Goal: Navigation & Orientation: Understand site structure

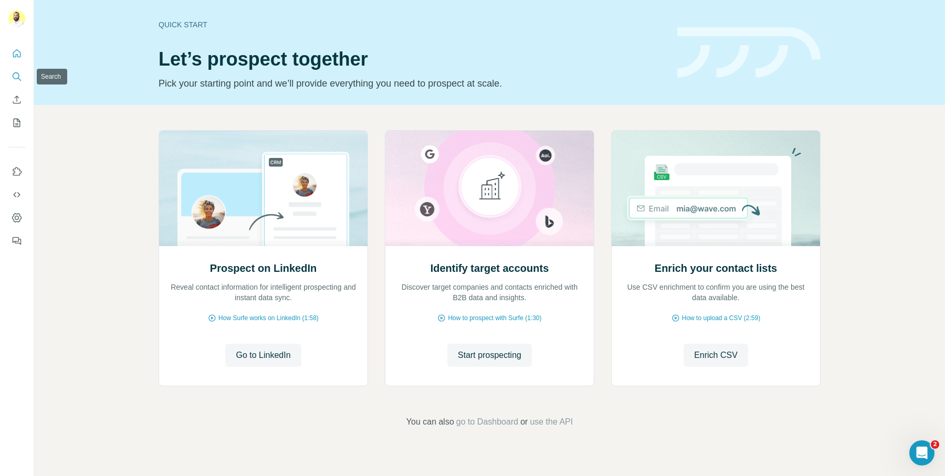
click at [14, 81] on icon "Search" at bounding box center [17, 76] width 10 height 10
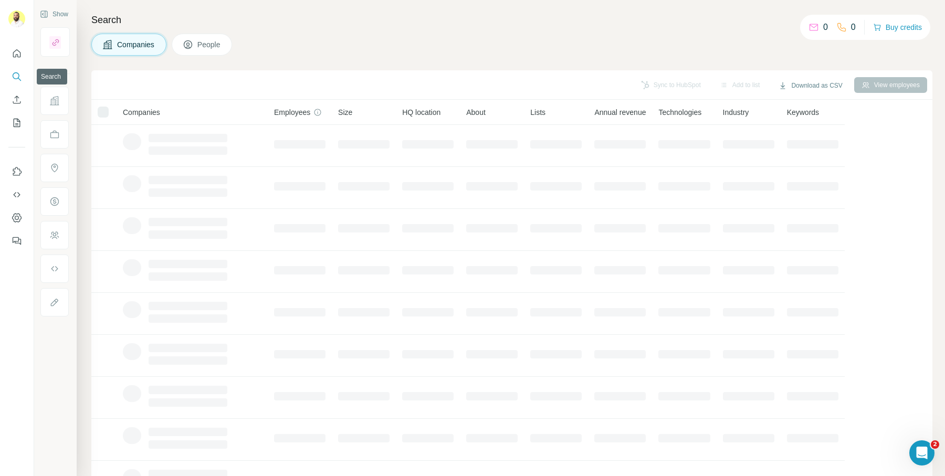
click at [18, 78] on icon "Search" at bounding box center [19, 79] width 3 height 3
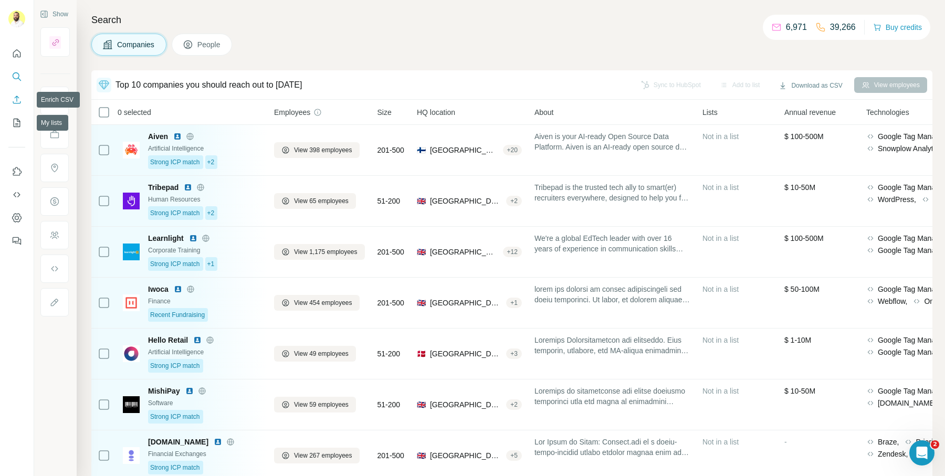
click at [17, 99] on icon "Enrich CSV" at bounding box center [17, 99] width 10 height 10
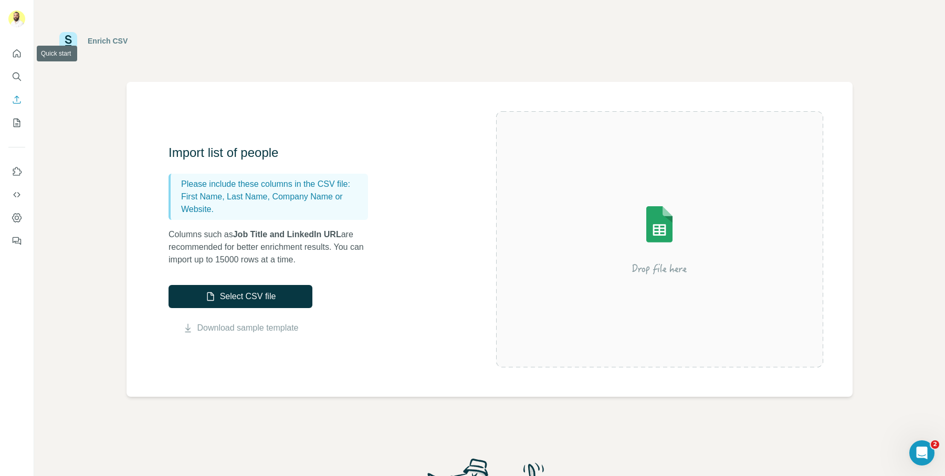
click at [4, 50] on div at bounding box center [17, 144] width 34 height 213
click at [15, 52] on icon "Quick start" at bounding box center [17, 53] width 10 height 10
